Goal: Subscribe to service/newsletter

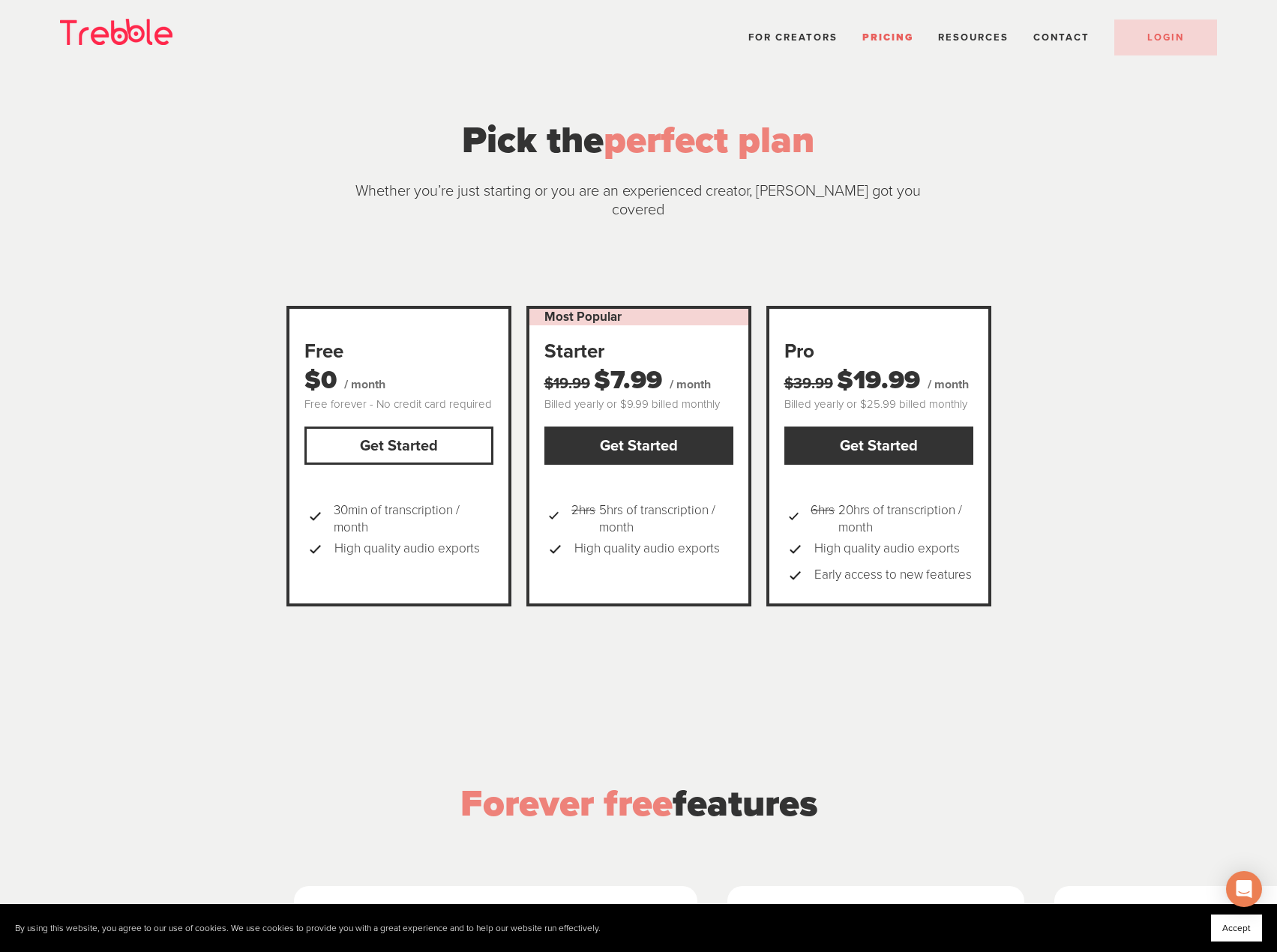
click at [419, 431] on link "Get Started" at bounding box center [399, 445] width 189 height 38
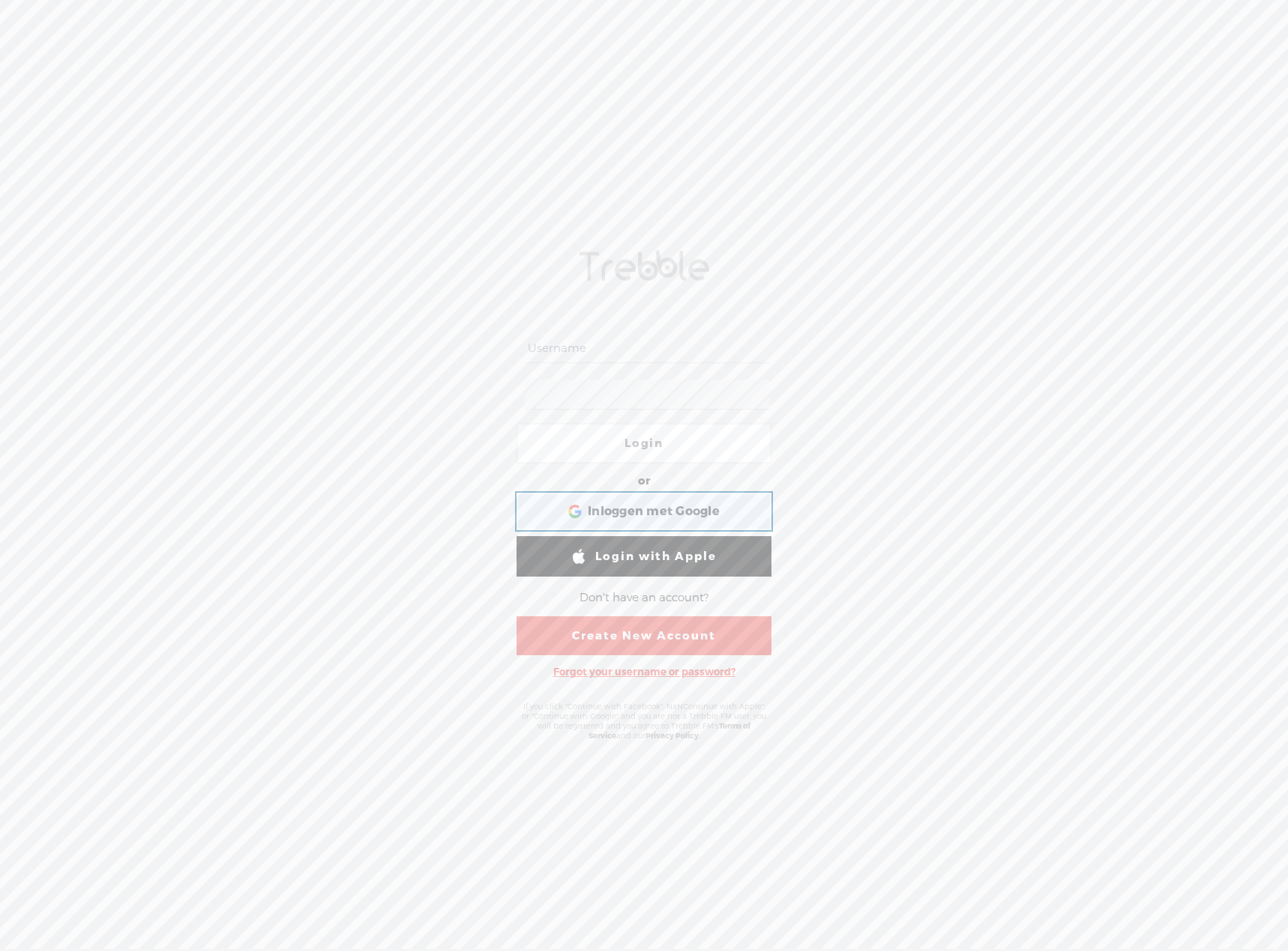
click at [628, 511] on span "Inloggen met Google" at bounding box center [653, 512] width 132 height 16
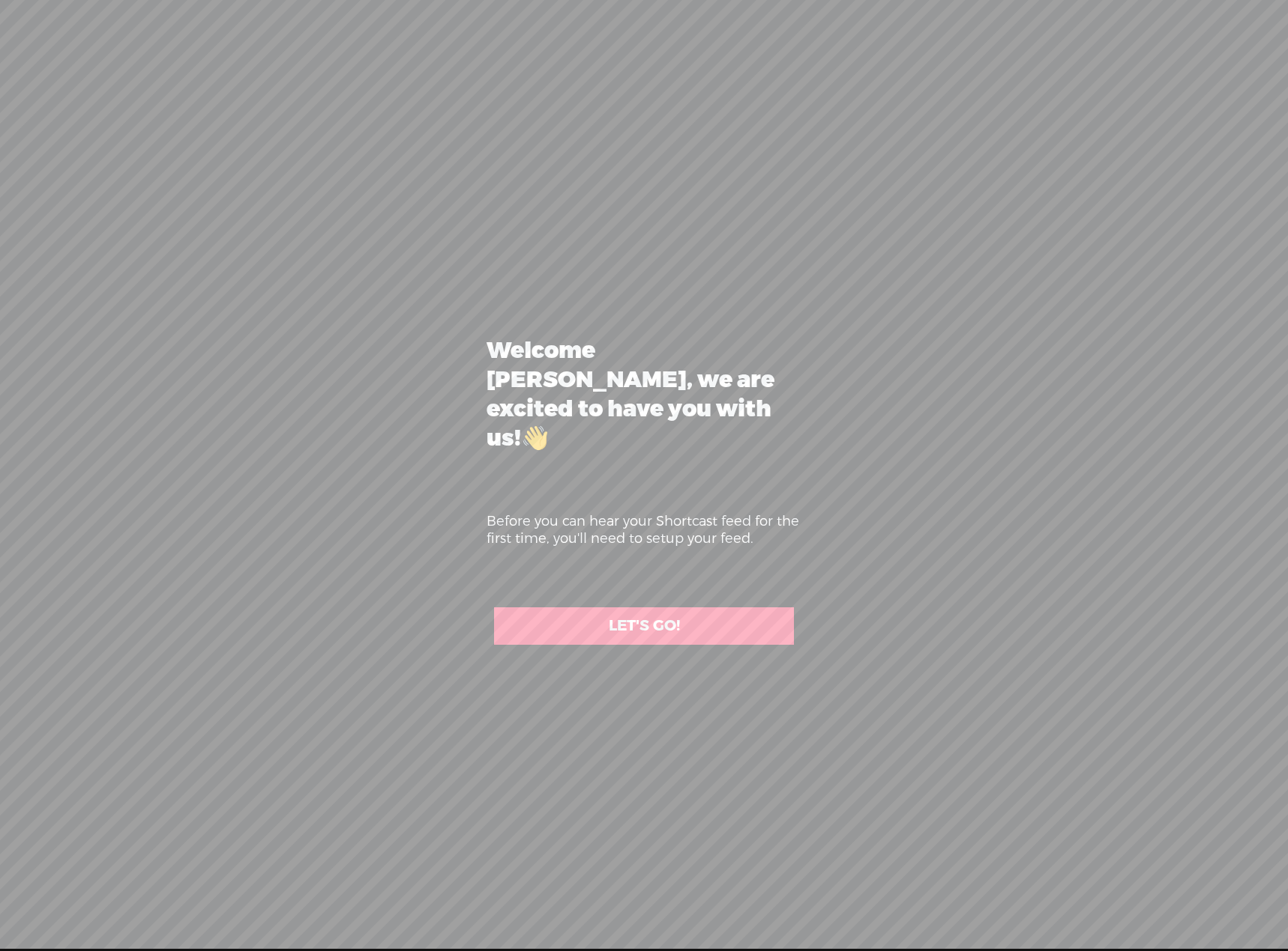
click at [675, 609] on link "LET'S GO!" at bounding box center [644, 626] width 300 height 37
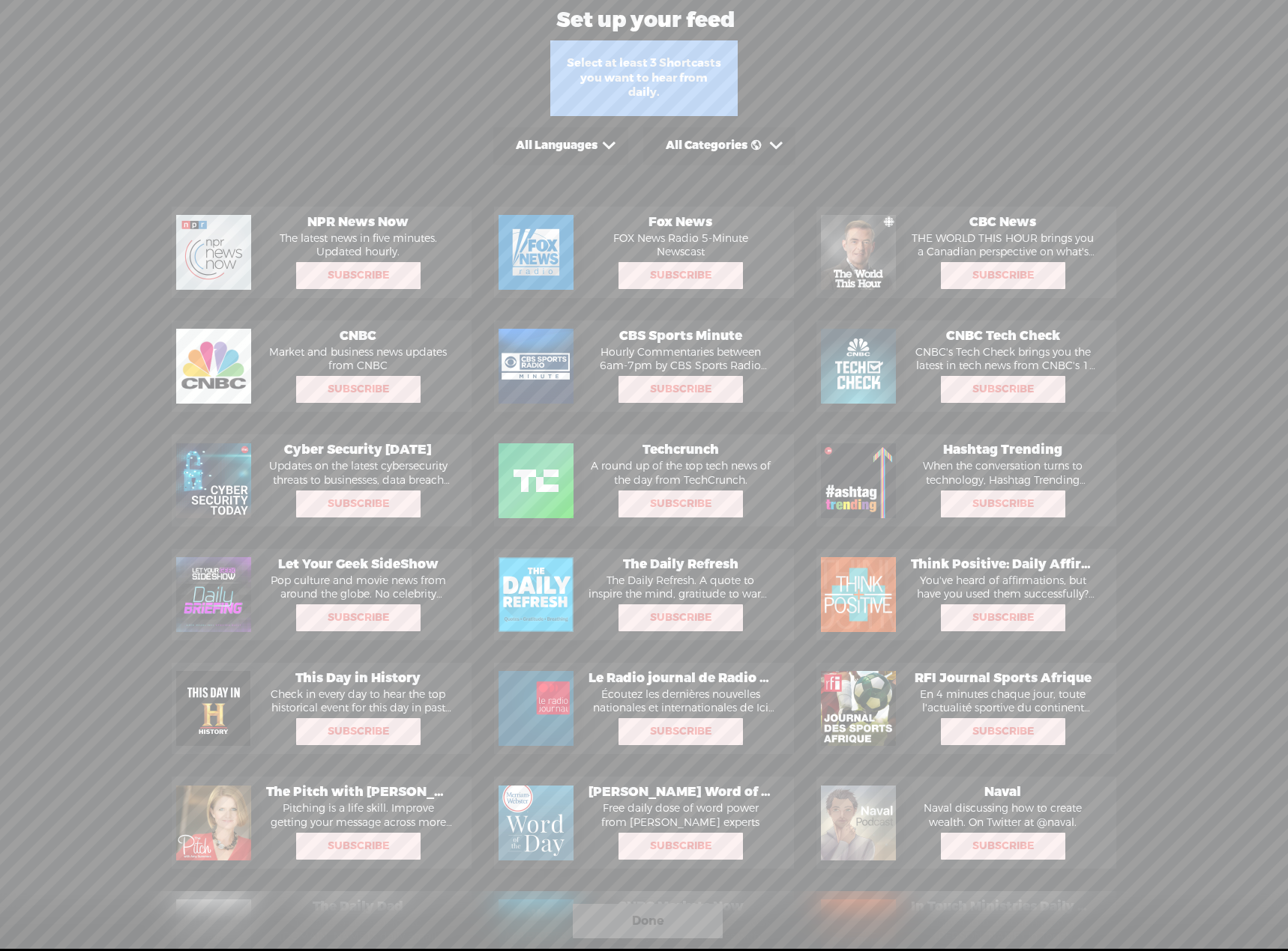
click at [601, 149] on span at bounding box center [609, 146] width 24 height 24
